Goal: Information Seeking & Learning: Learn about a topic

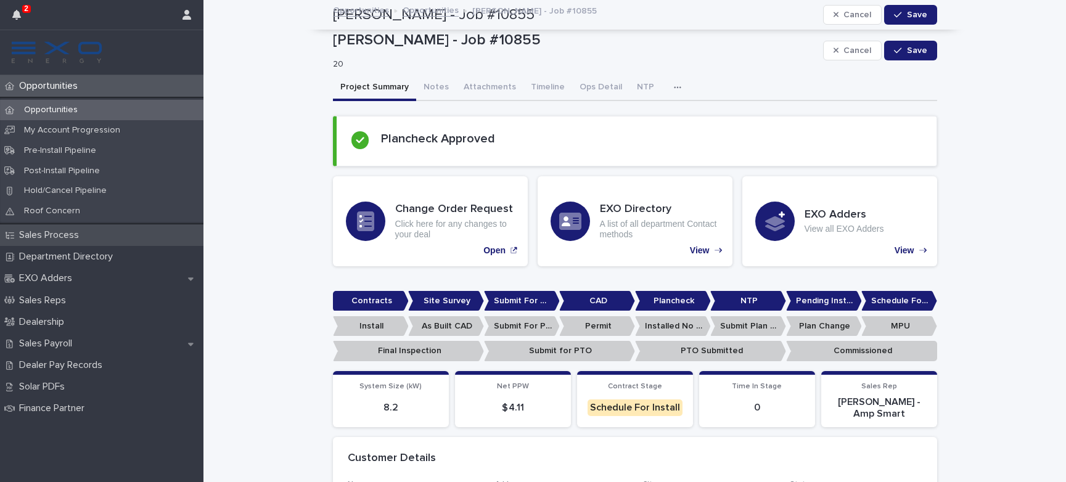
scroll to position [1093, 0]
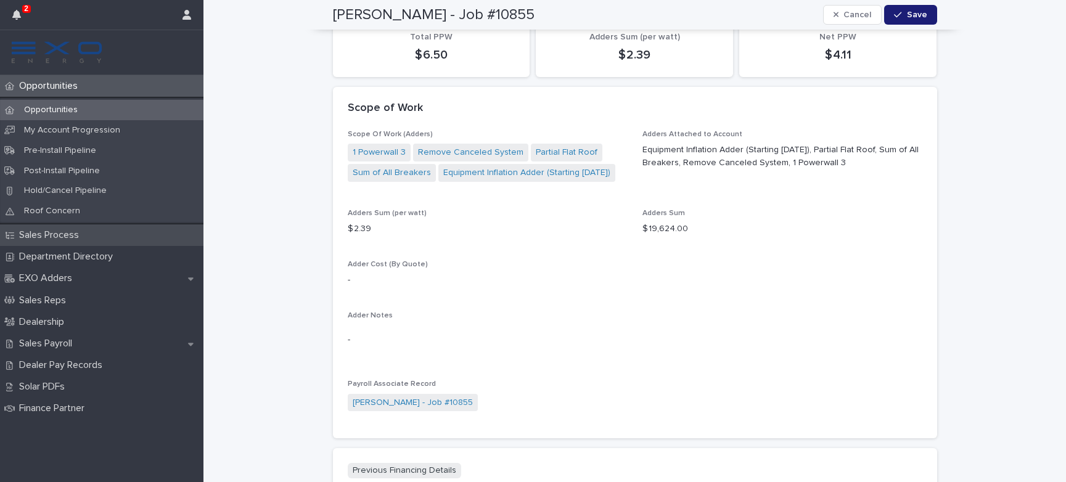
click at [92, 237] on div "Sales Process" at bounding box center [101, 235] width 203 height 22
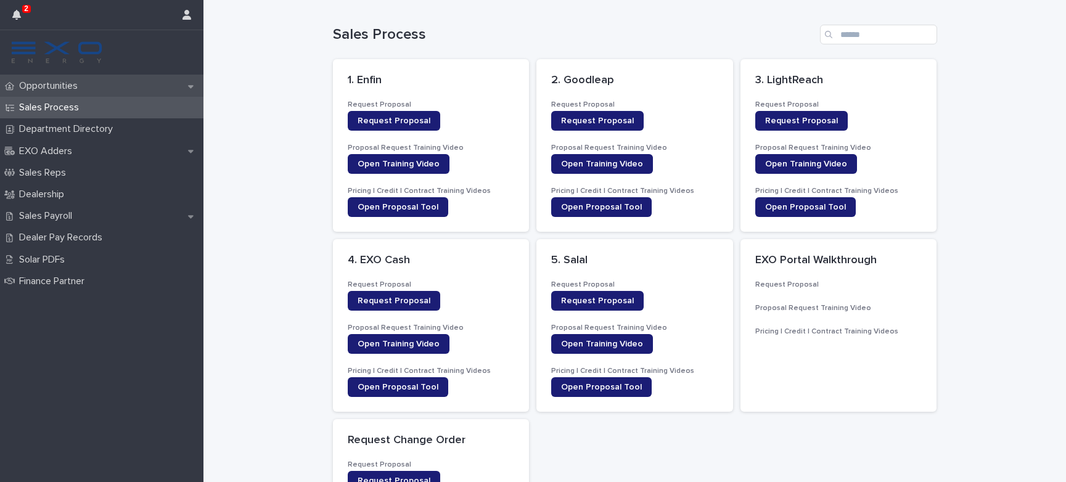
click at [89, 94] on div "Opportunities" at bounding box center [101, 86] width 203 height 22
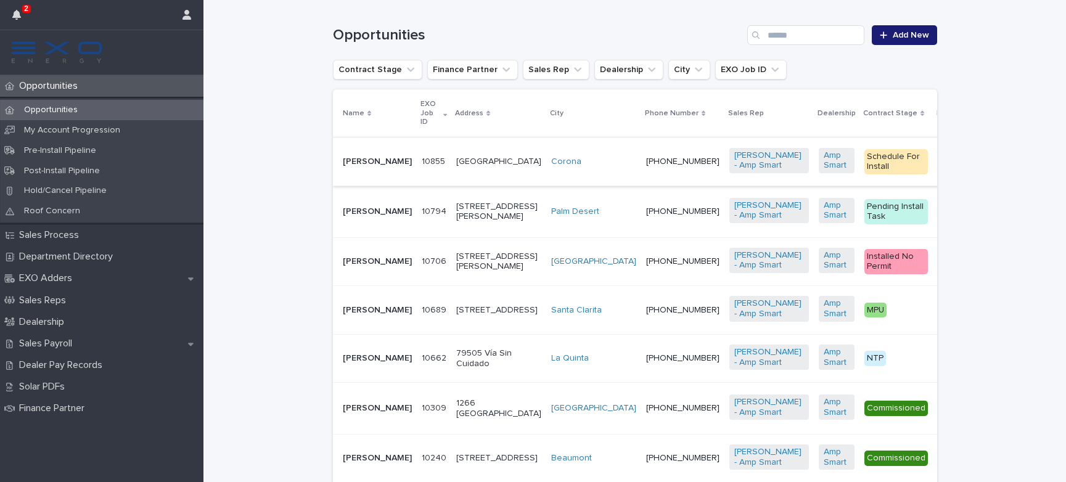
scroll to position [254, 0]
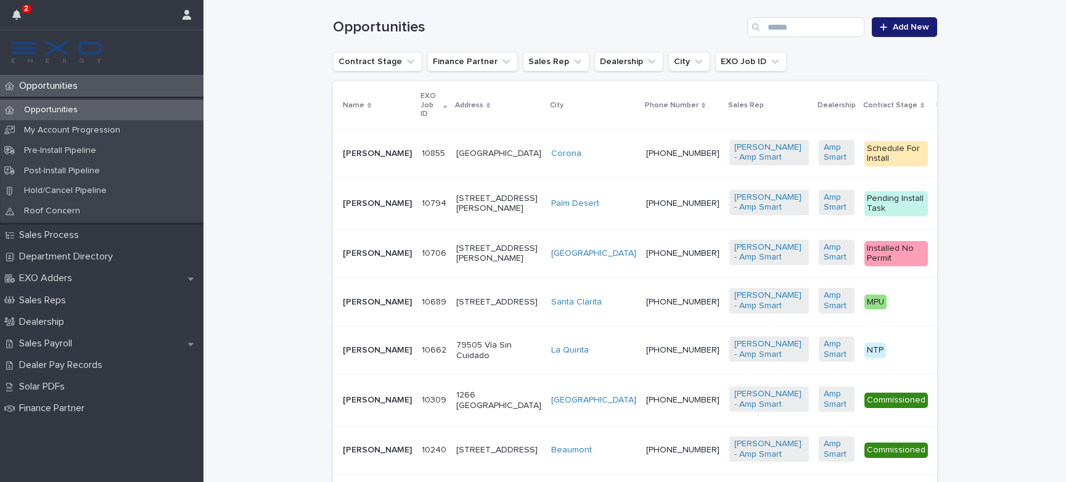
click at [374, 259] on p "[PERSON_NAME]" at bounding box center [377, 253] width 69 height 10
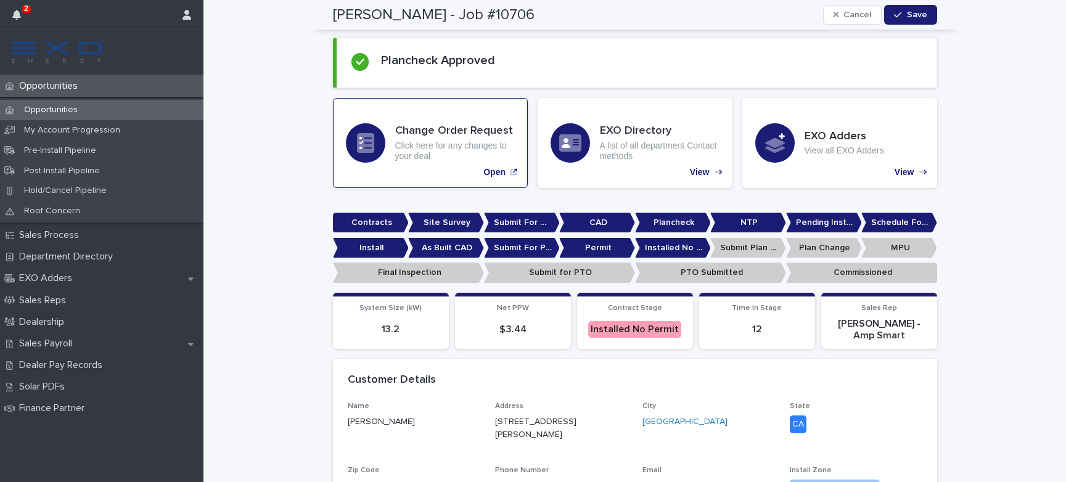
scroll to position [55, 0]
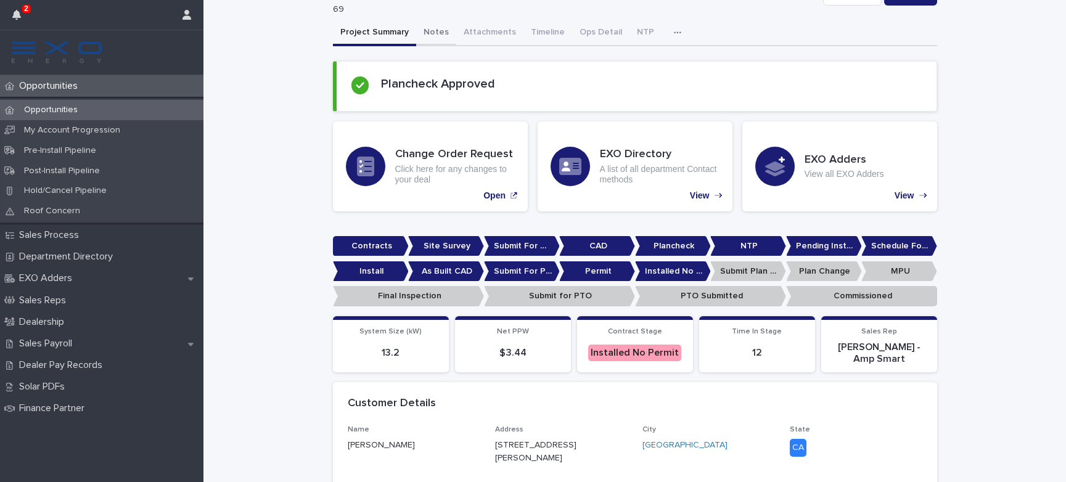
click at [428, 35] on button "Notes" at bounding box center [436, 33] width 40 height 26
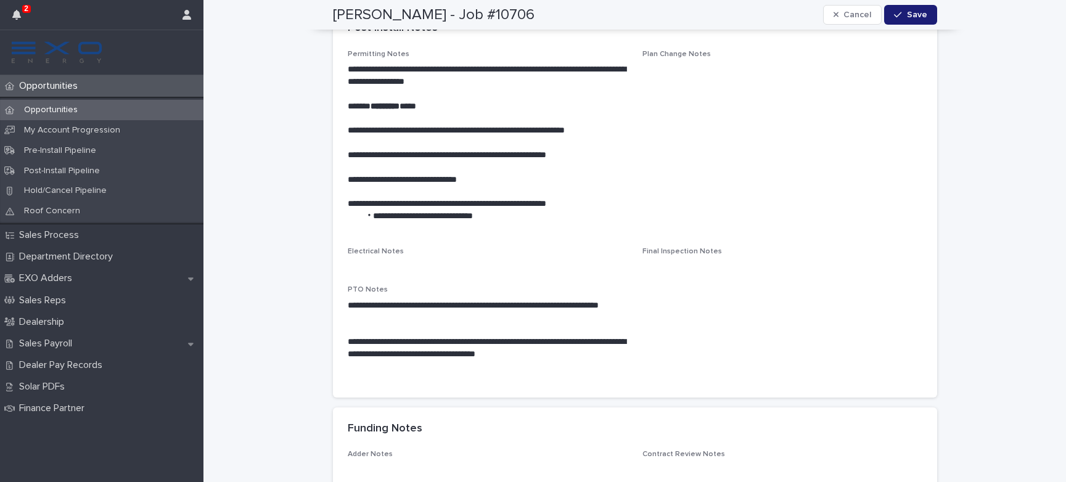
scroll to position [1076, 0]
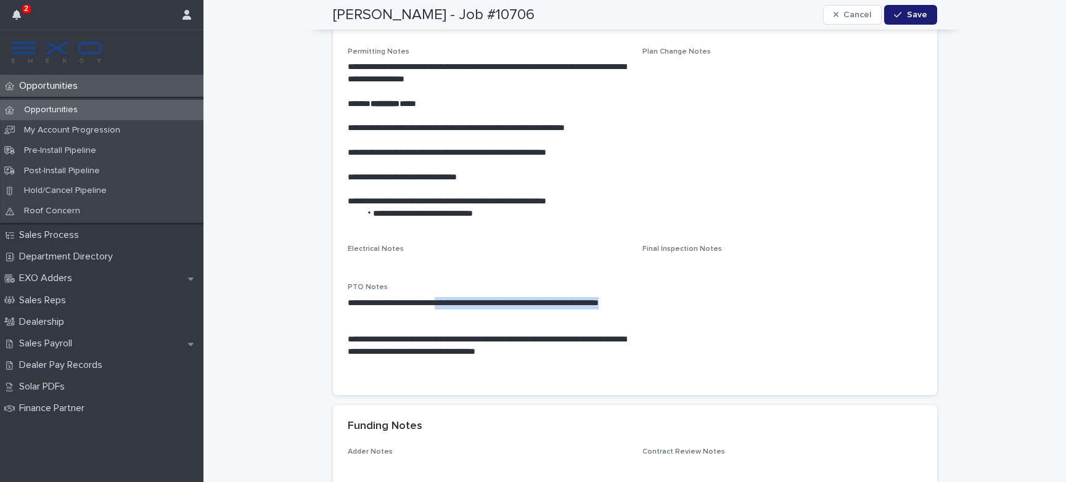
drag, startPoint x: 457, startPoint y: 304, endPoint x: 500, endPoint y: 313, distance: 43.5
click at [499, 313] on p "**********" at bounding box center [488, 309] width 280 height 25
click at [500, 314] on p "**********" at bounding box center [488, 309] width 280 height 25
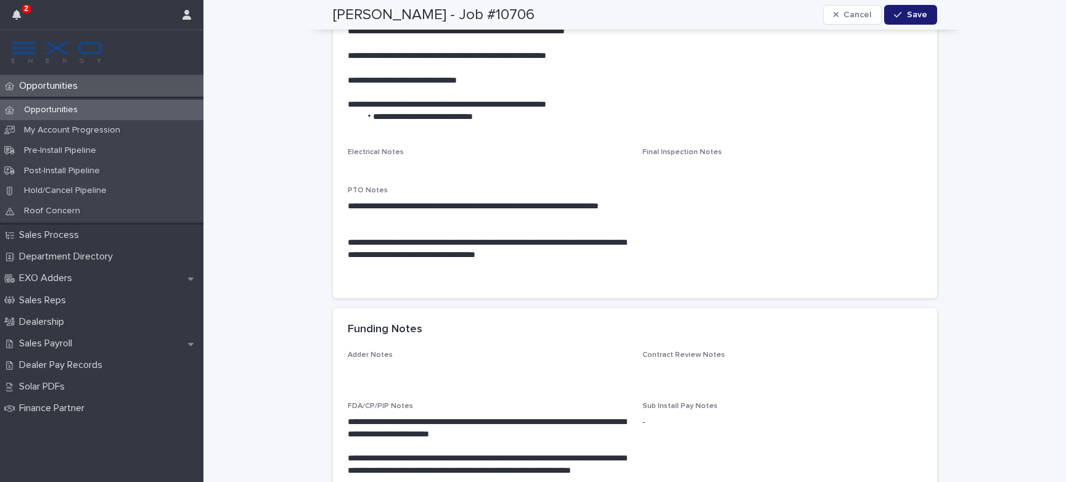
scroll to position [1174, 0]
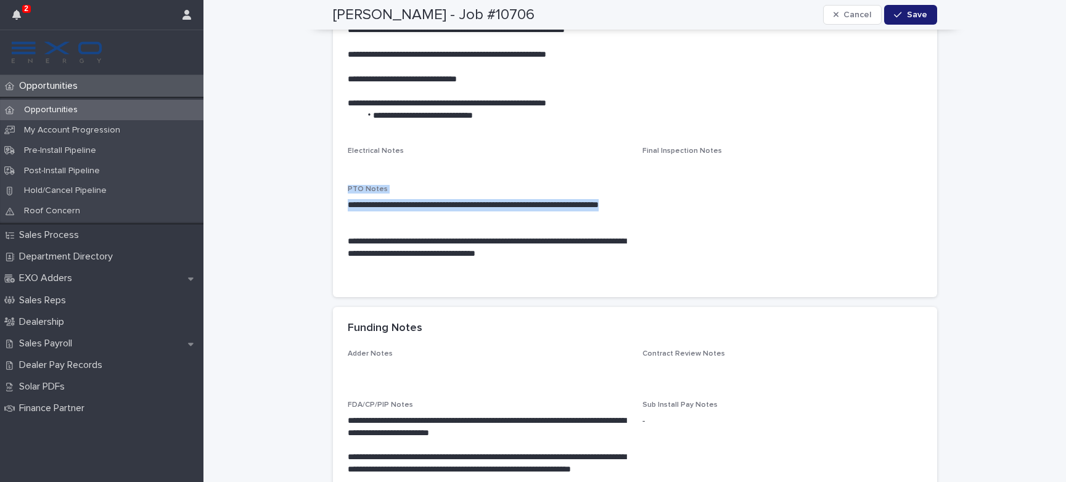
drag, startPoint x: 476, startPoint y: 213, endPoint x: 429, endPoint y: 182, distance: 56.4
click at [429, 182] on div "**********" at bounding box center [635, 115] width 575 height 333
click at [428, 158] on div "Electrical Notes •••" at bounding box center [488, 158] width 280 height 23
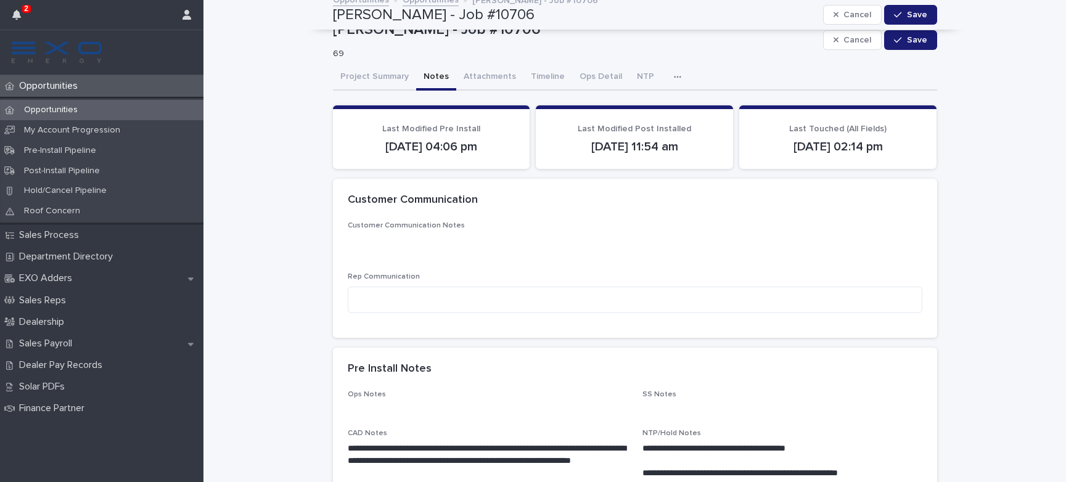
scroll to position [0, 0]
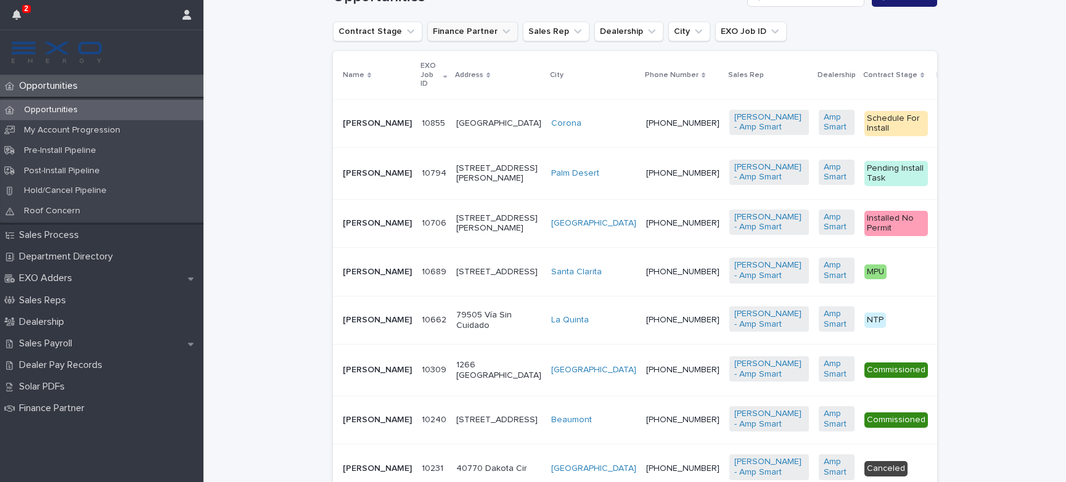
scroll to position [284, 0]
click at [422, 278] on p "10689" at bounding box center [435, 271] width 27 height 13
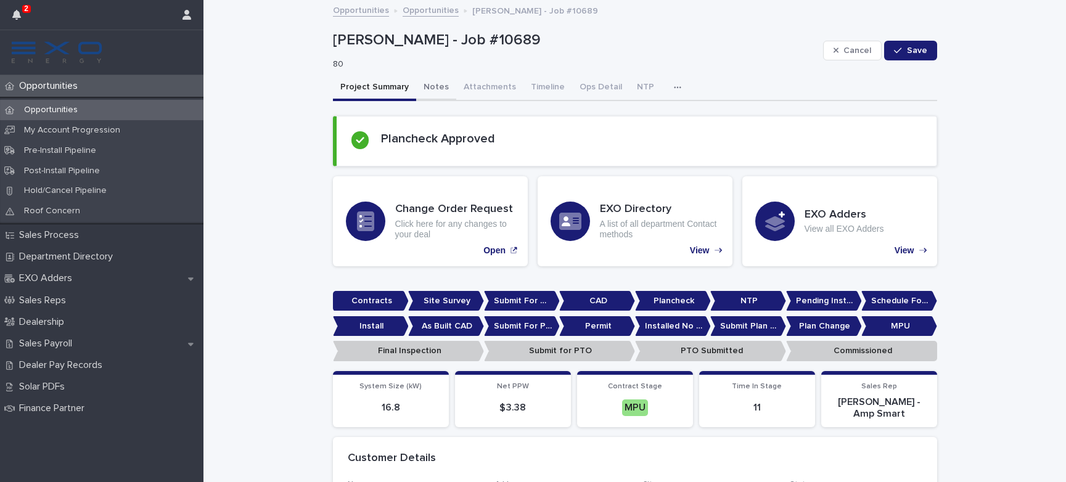
click at [428, 81] on button "Notes" at bounding box center [436, 88] width 40 height 26
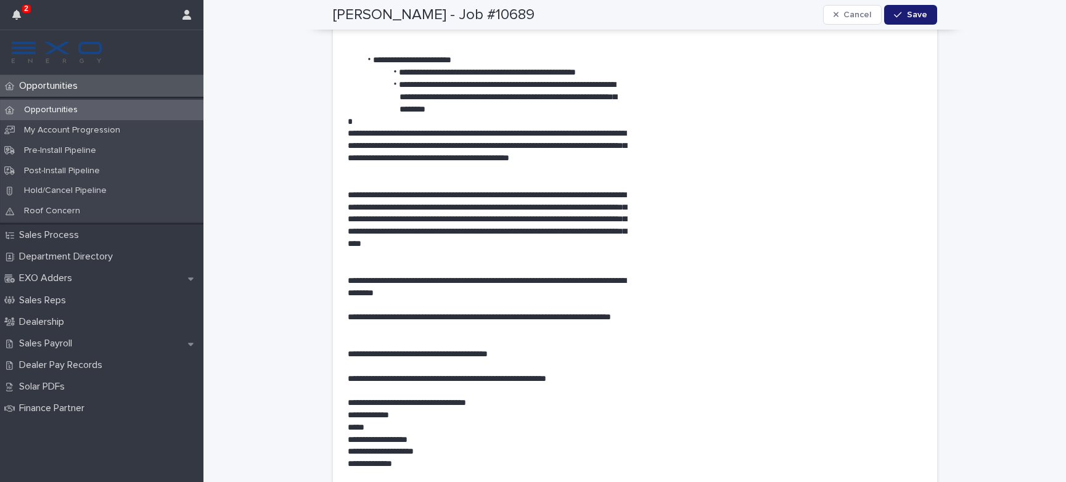
scroll to position [1867, 0]
